Goal: Communication & Community: Participate in discussion

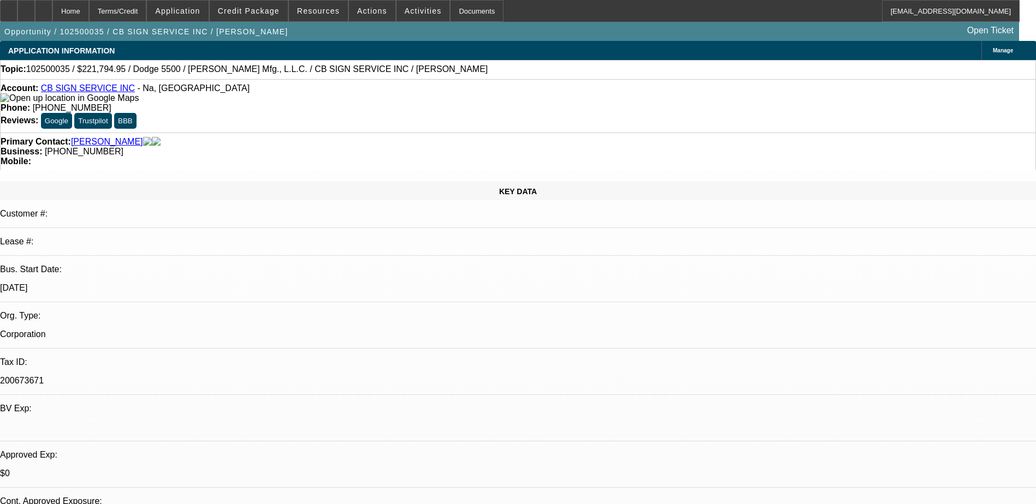
select select "0"
select select "3"
select select "0"
select select "6"
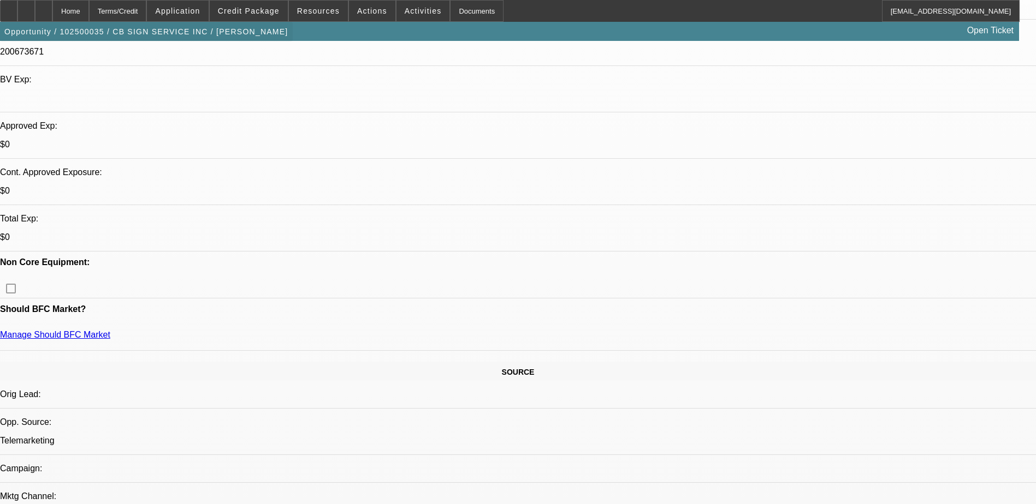
scroll to position [328, 0]
click at [52, 14] on div at bounding box center [43, 11] width 17 height 22
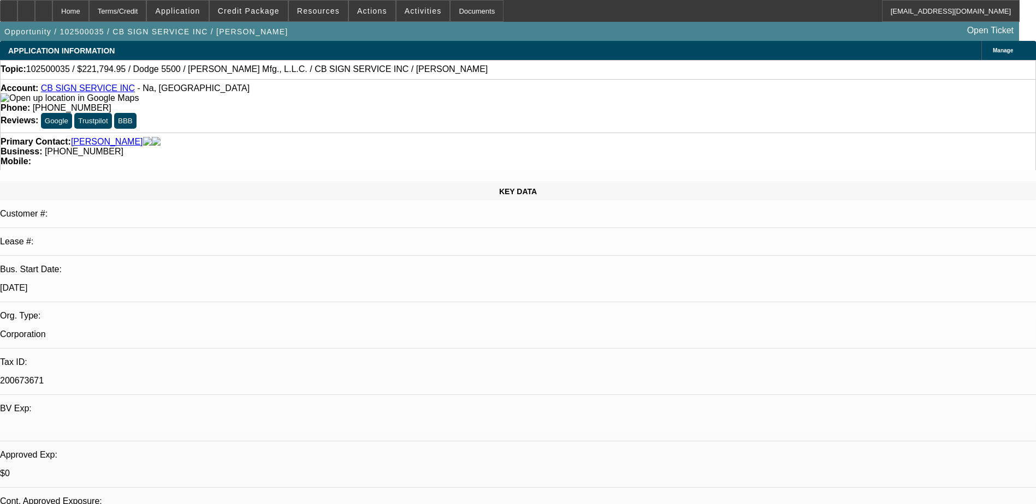
select select "0"
select select "3"
select select "0"
select select "6"
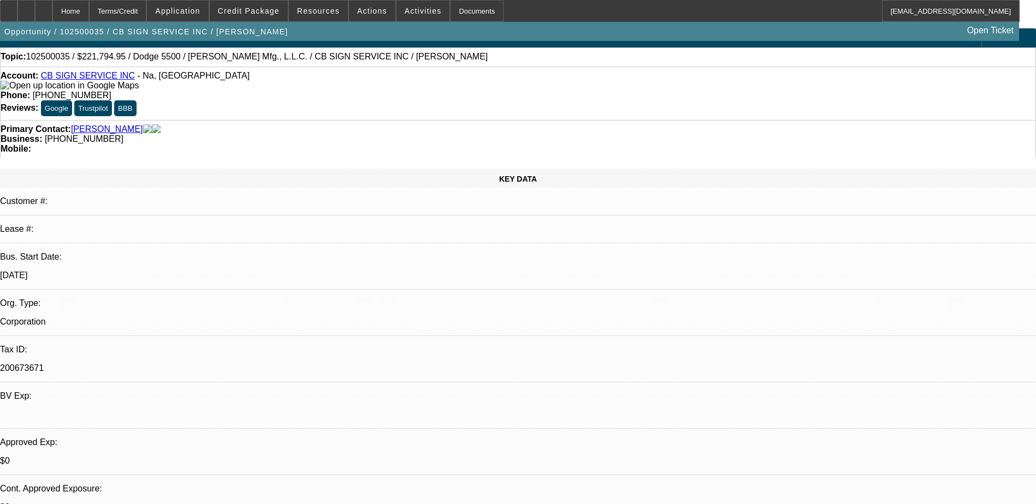
scroll to position [218, 0]
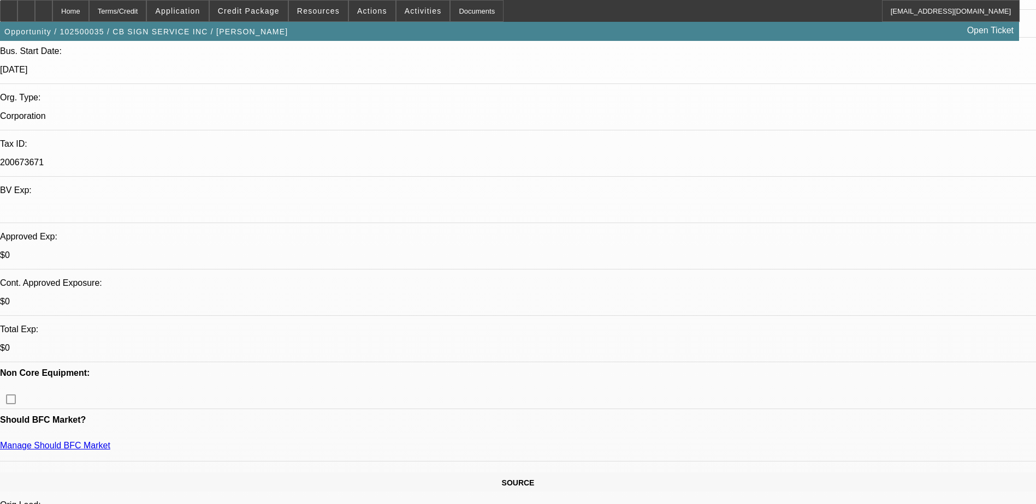
scroll to position [0, 0]
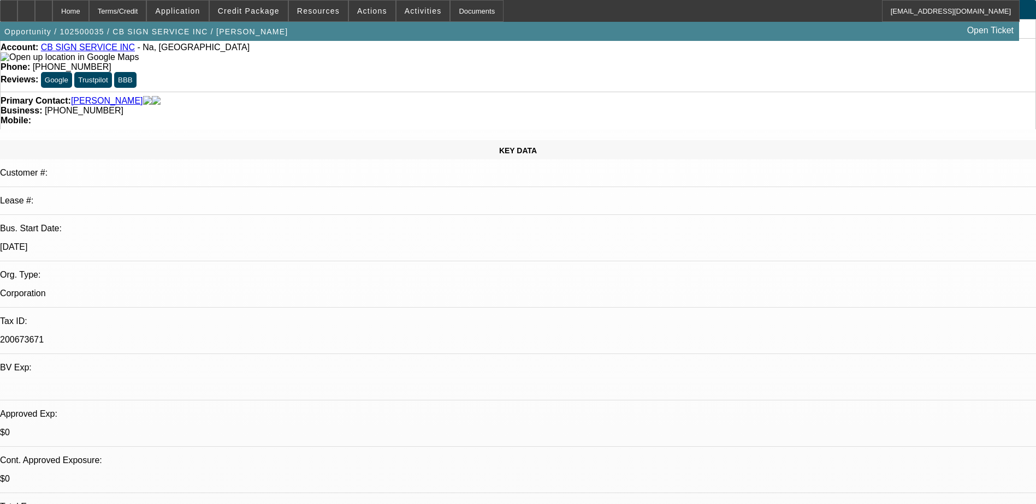
scroll to position [0, 0]
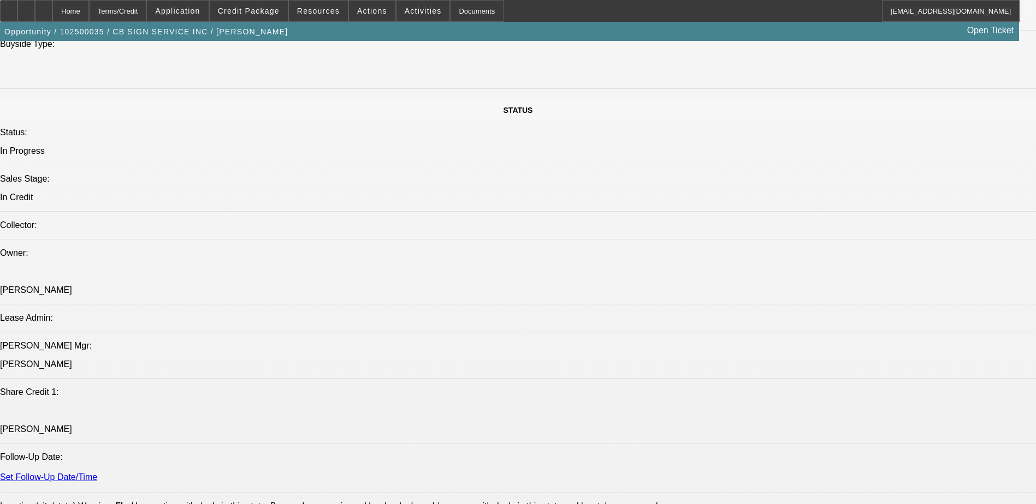
scroll to position [1256, 0]
